Goal: Information Seeking & Learning: Check status

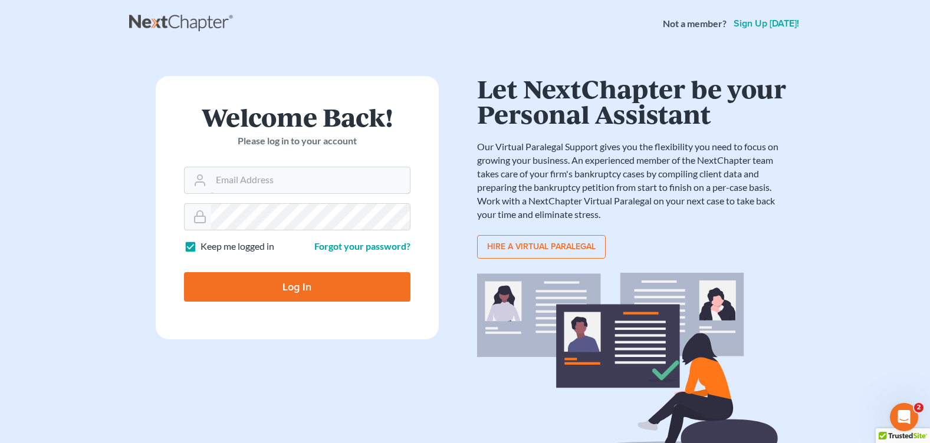
type input "[PERSON_NAME][EMAIL_ADDRESS][DOMAIN_NAME]"
click at [339, 279] on input "Log In" at bounding box center [297, 286] width 226 height 29
type input "Thinking..."
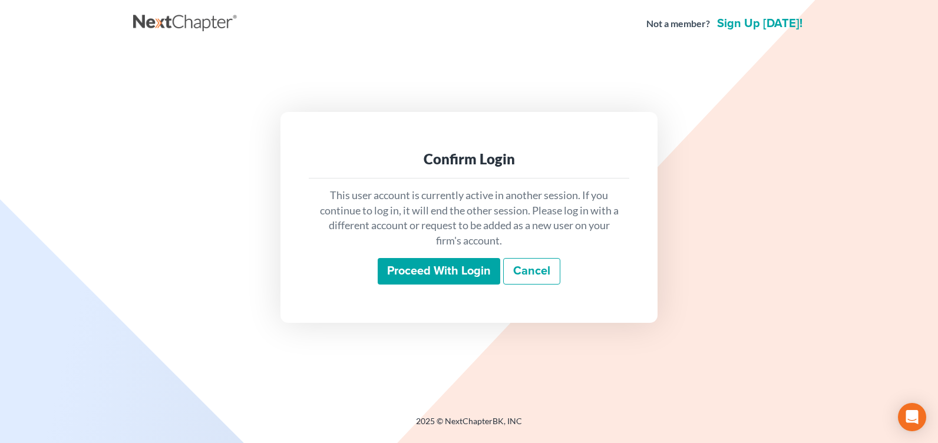
click at [389, 279] on input "Proceed with login" at bounding box center [439, 271] width 123 height 27
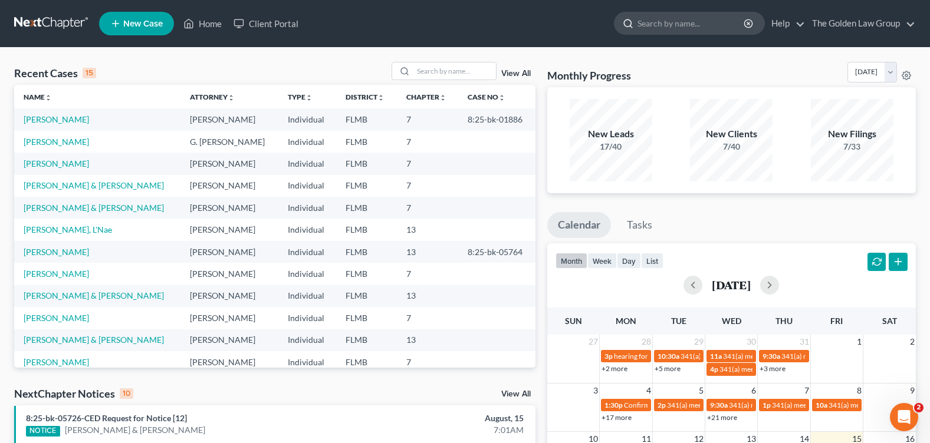
click at [683, 22] on input "search" at bounding box center [691, 23] width 108 height 22
click at [661, 24] on input "search" at bounding box center [691, 23] width 108 height 22
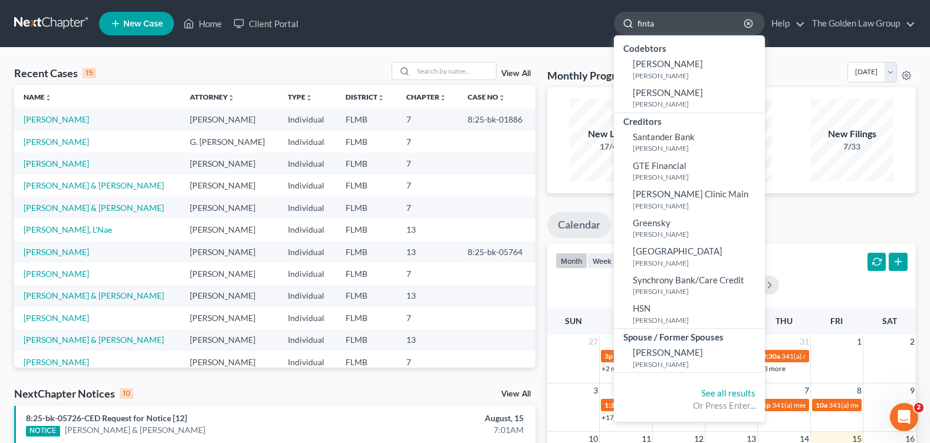
type input "fintak"
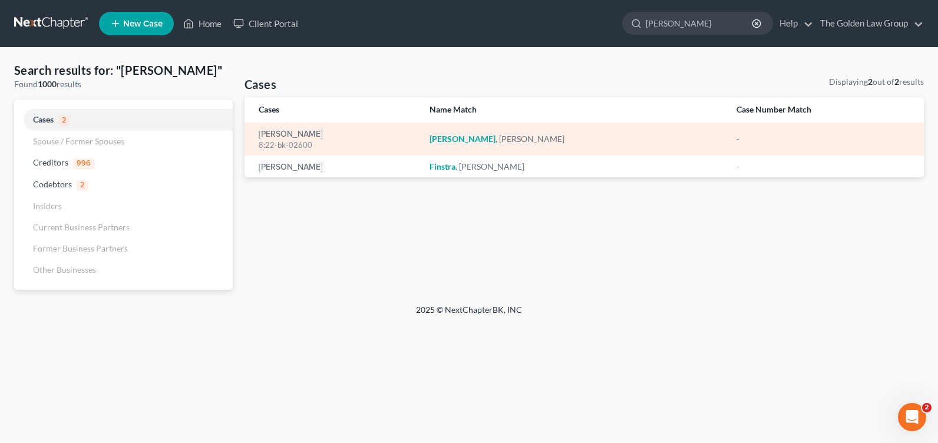
click at [278, 128] on div "Fintak, Joseph 8:22-bk-02600" at bounding box center [335, 139] width 152 height 23
click at [281, 137] on link "Fintak, Joseph" at bounding box center [291, 134] width 64 height 8
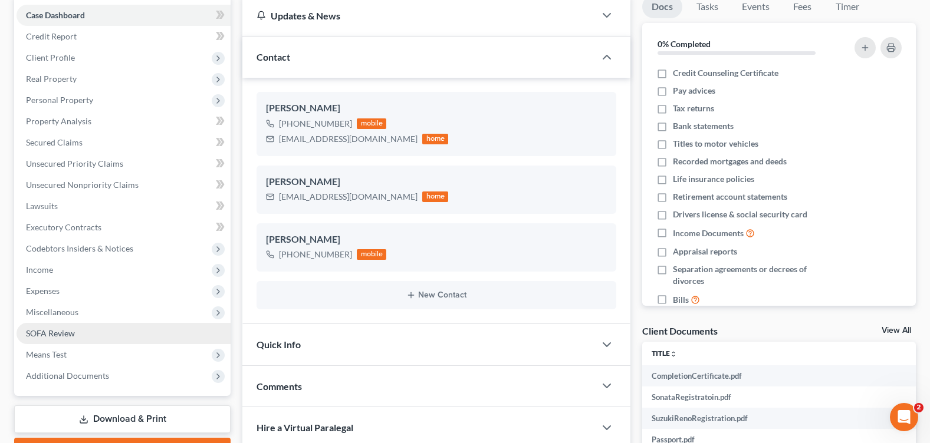
scroll to position [177, 0]
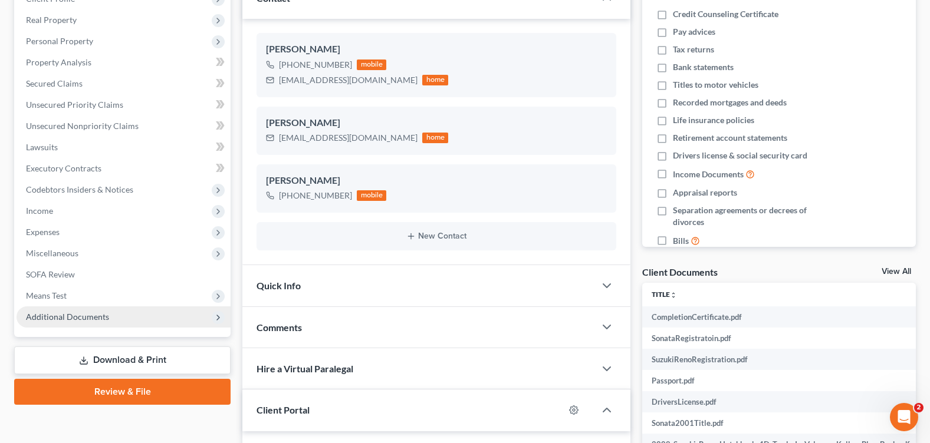
click at [105, 317] on span "Additional Documents" at bounding box center [67, 317] width 83 height 10
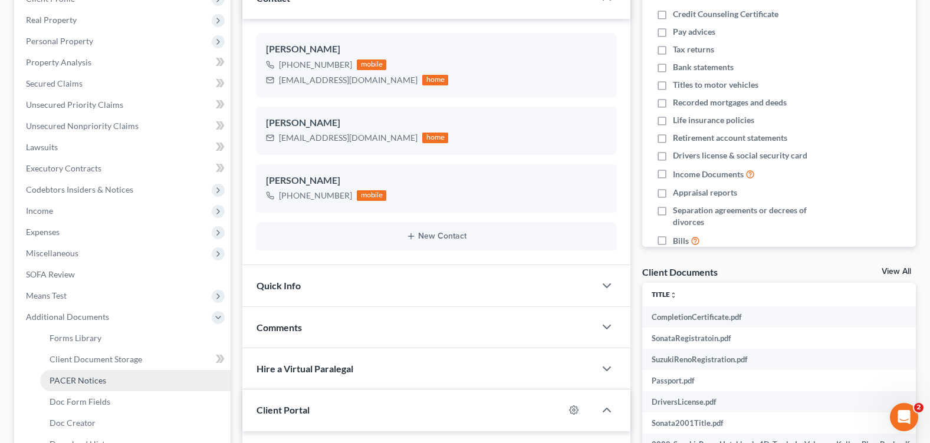
click at [96, 382] on span "PACER Notices" at bounding box center [78, 380] width 57 height 10
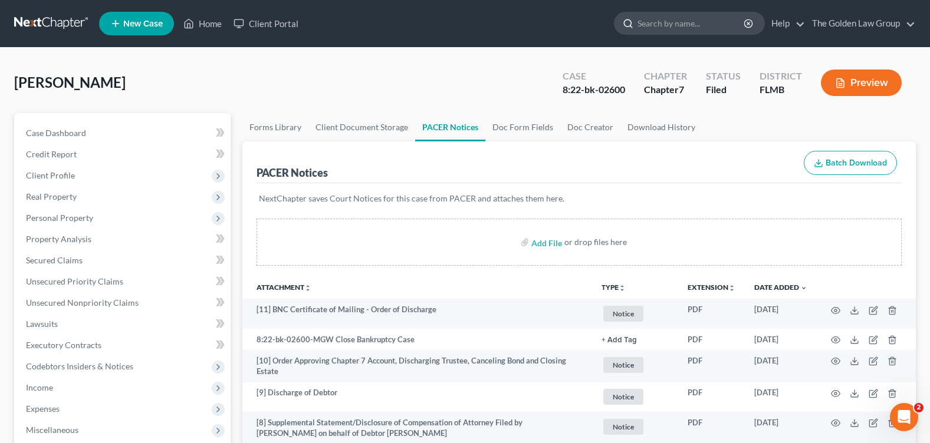
click at [654, 26] on input "search" at bounding box center [691, 23] width 108 height 22
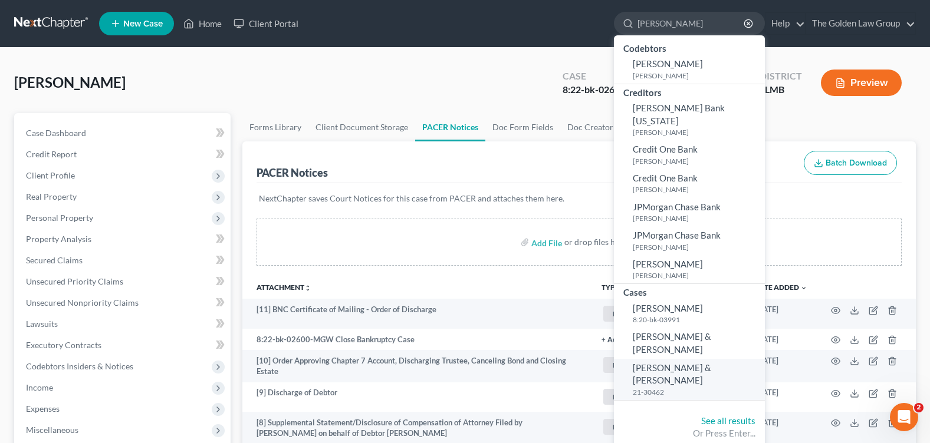
type input "hahn"
click at [644, 362] on span "Hahn, Billy & Jennifer" at bounding box center [671, 373] width 78 height 23
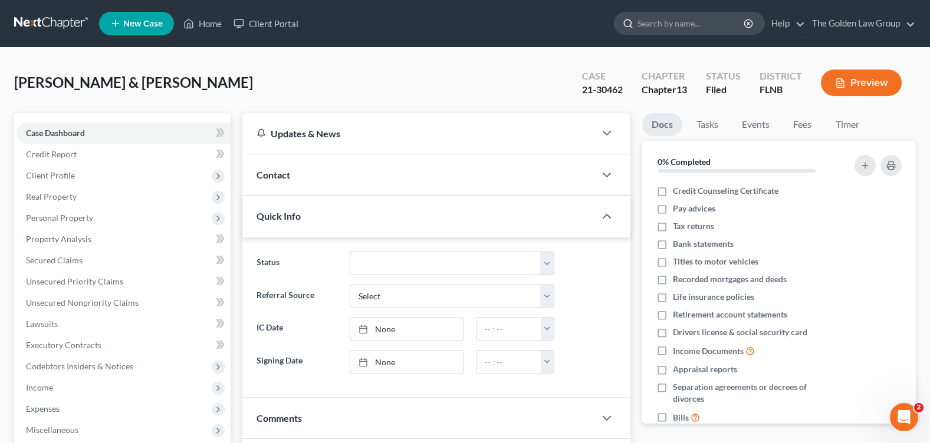
click at [650, 25] on input "search" at bounding box center [691, 23] width 108 height 22
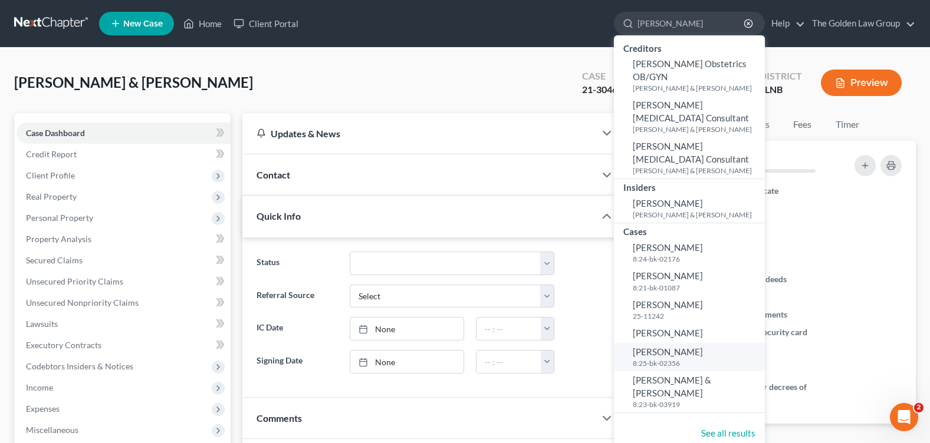
type input "jackson"
click at [686, 347] on span "Jackson, Joeanna" at bounding box center [667, 352] width 70 height 11
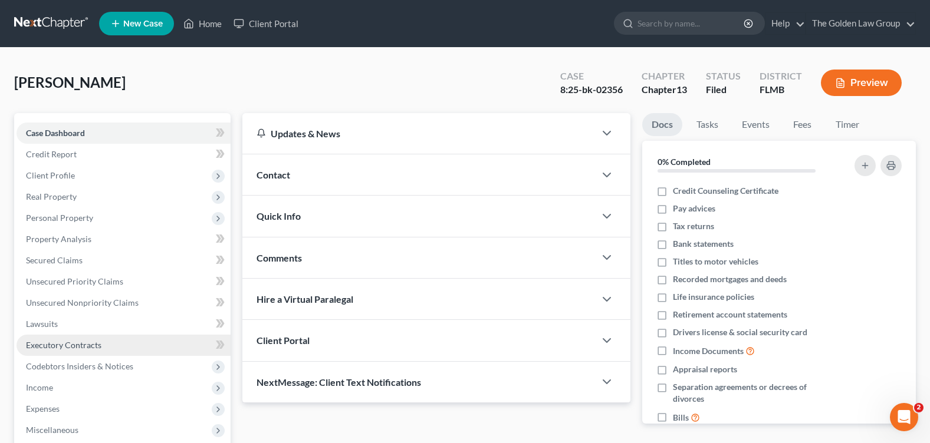
scroll to position [177, 0]
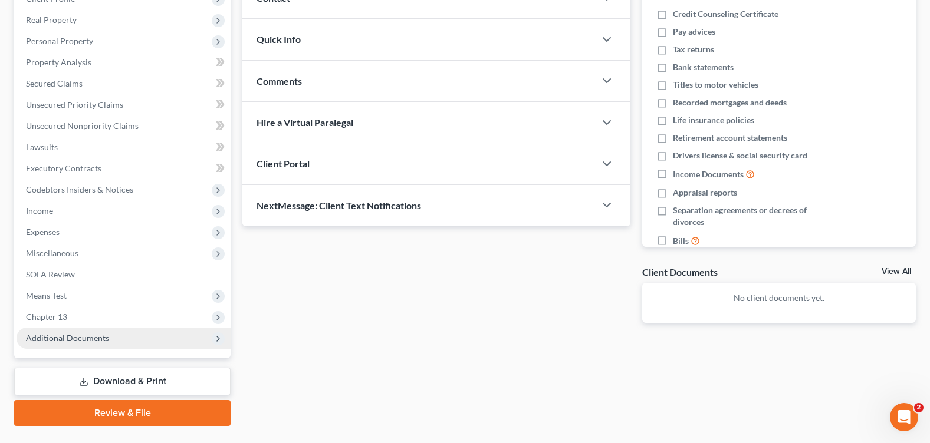
click at [74, 344] on span "Additional Documents" at bounding box center [124, 338] width 214 height 21
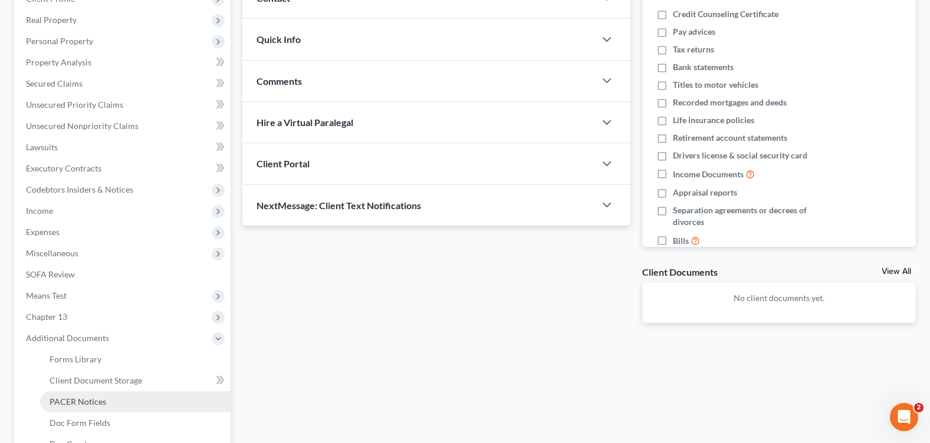
scroll to position [295, 0]
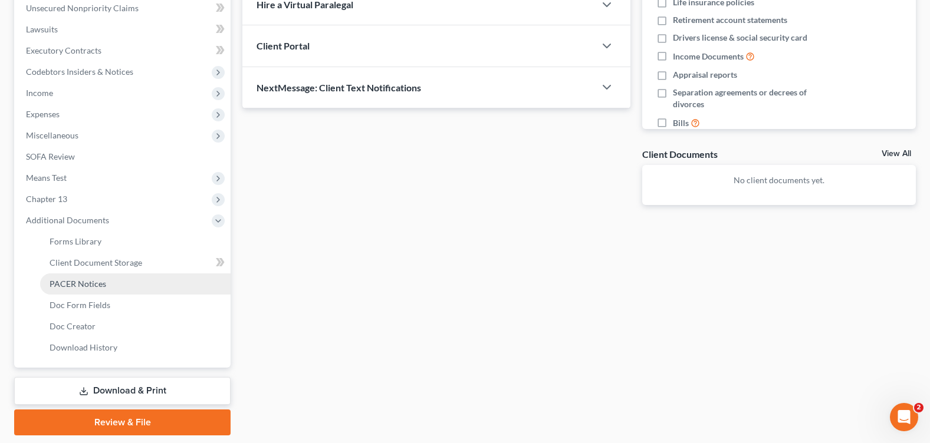
click at [84, 279] on span "PACER Notices" at bounding box center [78, 284] width 57 height 10
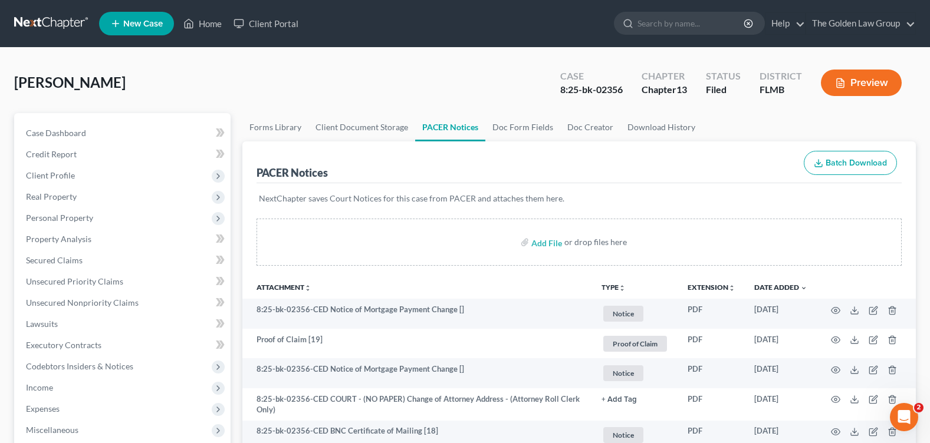
click at [411, 82] on div "Jackson, Joeanna Upgraded Case 8:25-bk-02356 Chapter Chapter 13 Status Filed Di…" at bounding box center [464, 87] width 901 height 51
click at [657, 23] on input "search" at bounding box center [691, 23] width 108 height 22
type input "chickey"
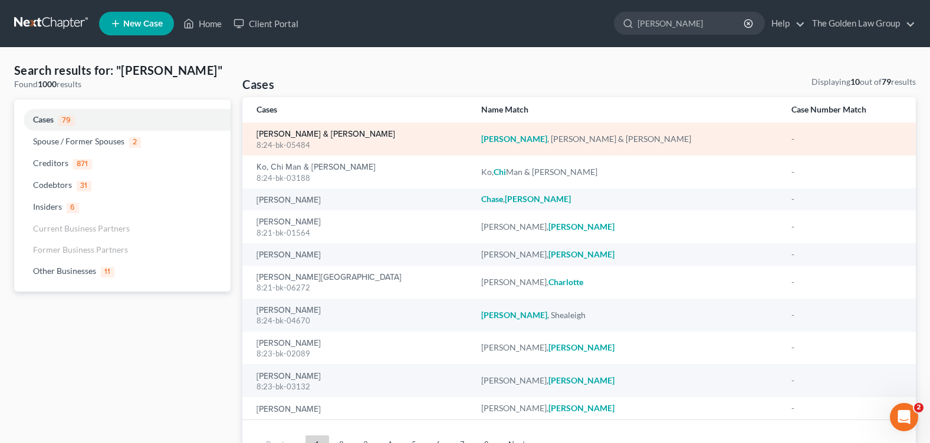
click at [301, 133] on link "Chickey, John & Lynn" at bounding box center [325, 134] width 139 height 8
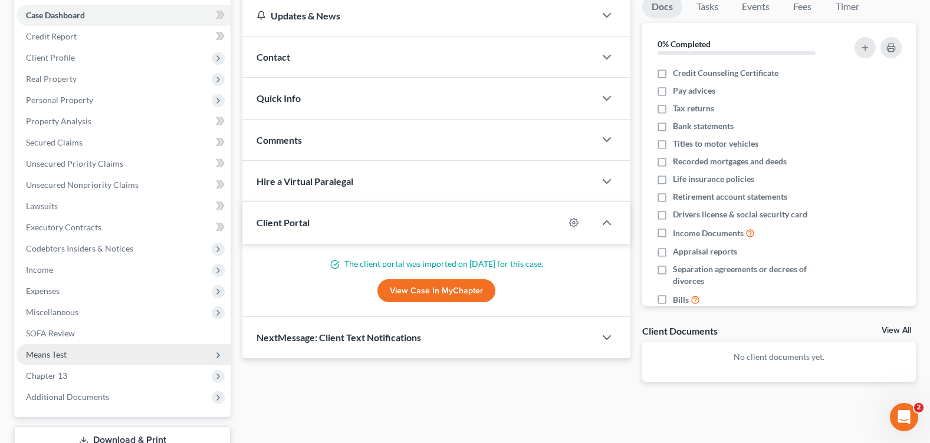
scroll to position [177, 0]
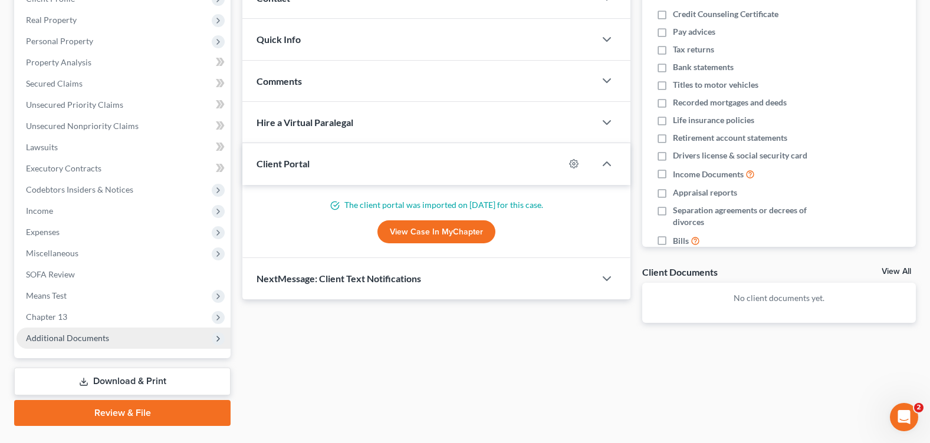
click at [87, 331] on span "Additional Documents" at bounding box center [124, 338] width 214 height 21
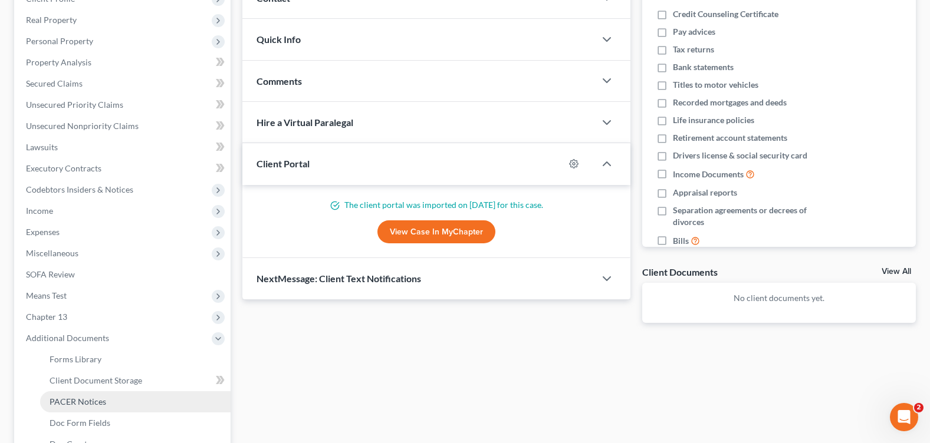
click at [94, 398] on span "PACER Notices" at bounding box center [78, 402] width 57 height 10
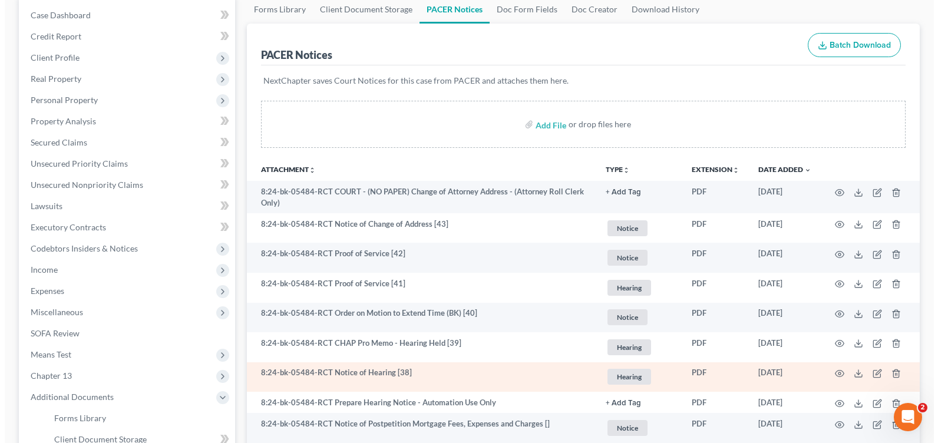
scroll to position [236, 0]
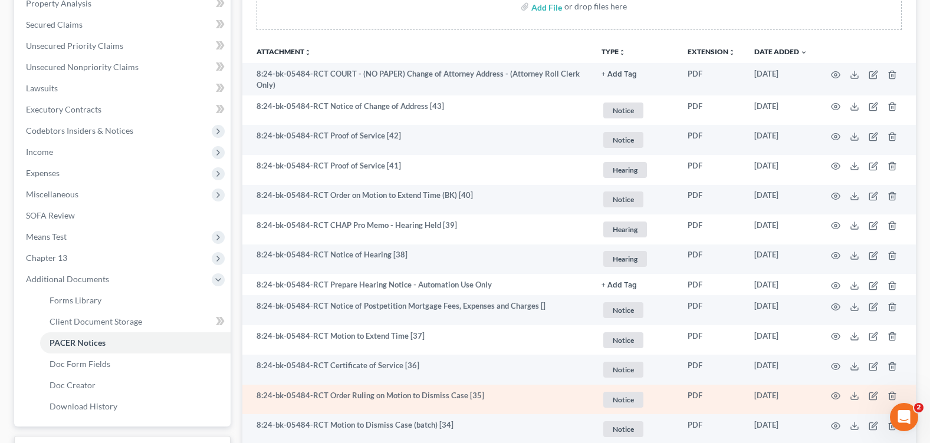
click at [842, 394] on td at bounding box center [865, 400] width 99 height 30
click at [831, 397] on icon "button" at bounding box center [835, 396] width 9 height 6
